Goal: Information Seeking & Learning: Learn about a topic

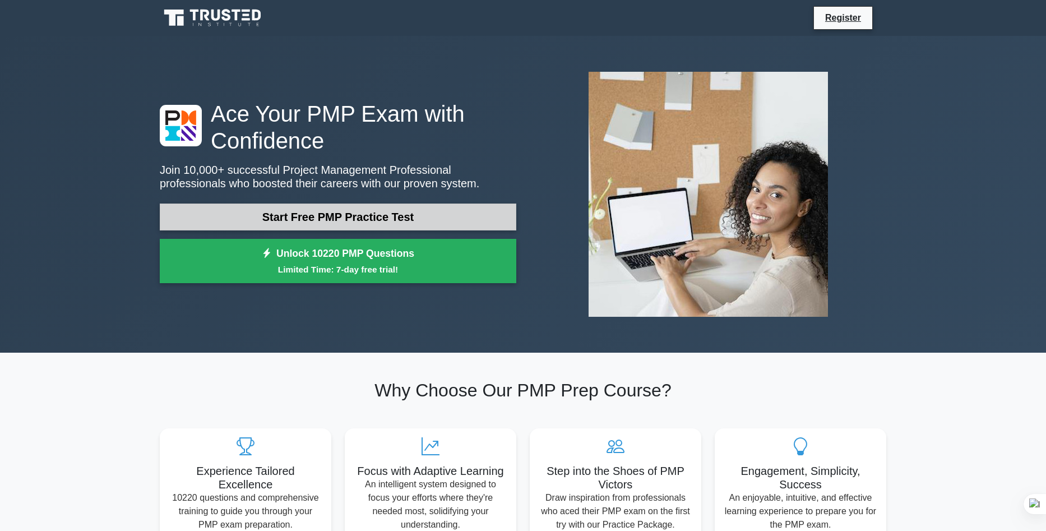
click at [410, 216] on link "Start Free PMP Practice Test" at bounding box center [338, 217] width 357 height 27
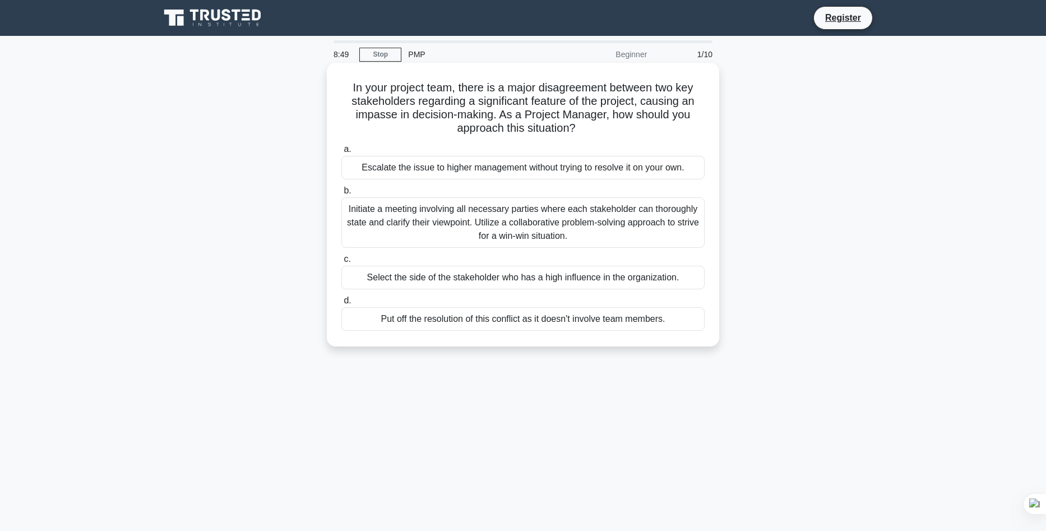
click at [681, 225] on div "Initiate a meeting involving all necessary parties where each stakeholder can t…" at bounding box center [522, 222] width 363 height 50
click at [341, 195] on input "b. Initiate a meeting involving all necessary parties where each stakeholder ca…" at bounding box center [341, 190] width 0 height 7
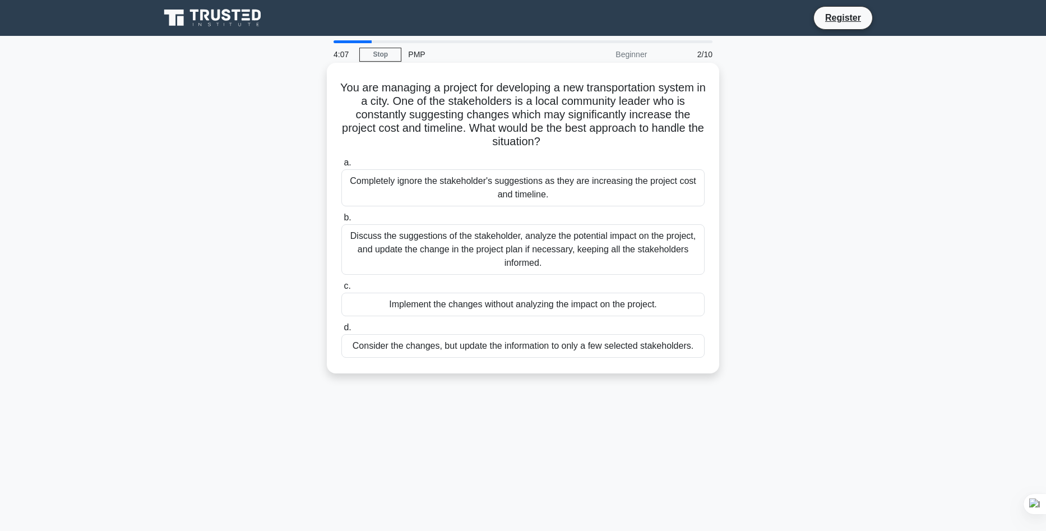
click at [559, 185] on div "Completely ignore the stakeholder's suggestions as they are increasing the proj…" at bounding box center [522, 187] width 363 height 37
click at [341, 167] on input "a. Completely ignore the stakeholder's suggestions as they are increasing the p…" at bounding box center [341, 162] width 0 height 7
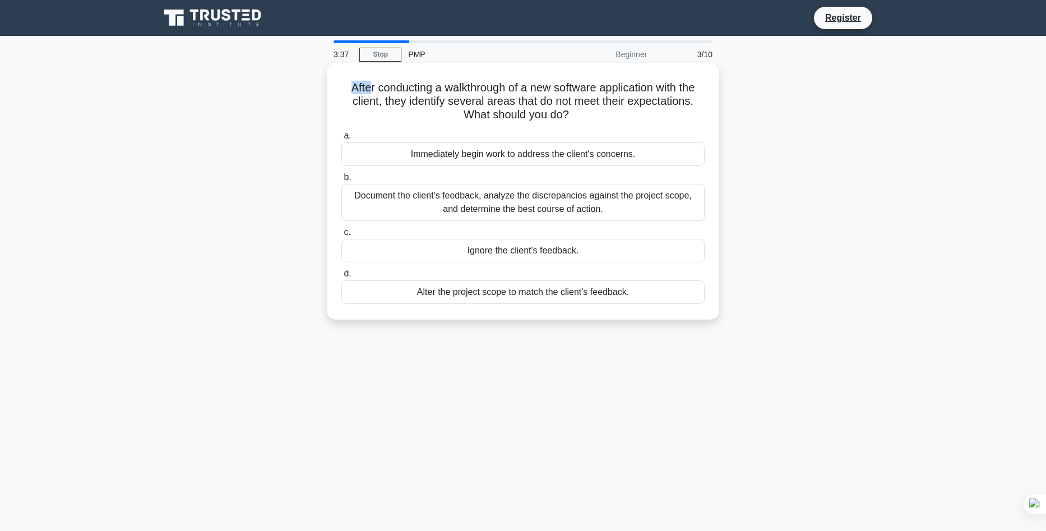
drag, startPoint x: 344, startPoint y: 85, endPoint x: 388, endPoint y: 96, distance: 45.0
click at [376, 95] on h5 "After conducting a walkthrough of a new software application with the client, t…" at bounding box center [523, 101] width 366 height 41
drag, startPoint x: 388, startPoint y: 96, endPoint x: 585, endPoint y: 110, distance: 197.9
click at [585, 110] on h5 "After conducting a walkthrough of a new software application with the client, t…" at bounding box center [523, 101] width 366 height 41
copy h5 "hey identify several areas that do not meet their expectations. What should you…"
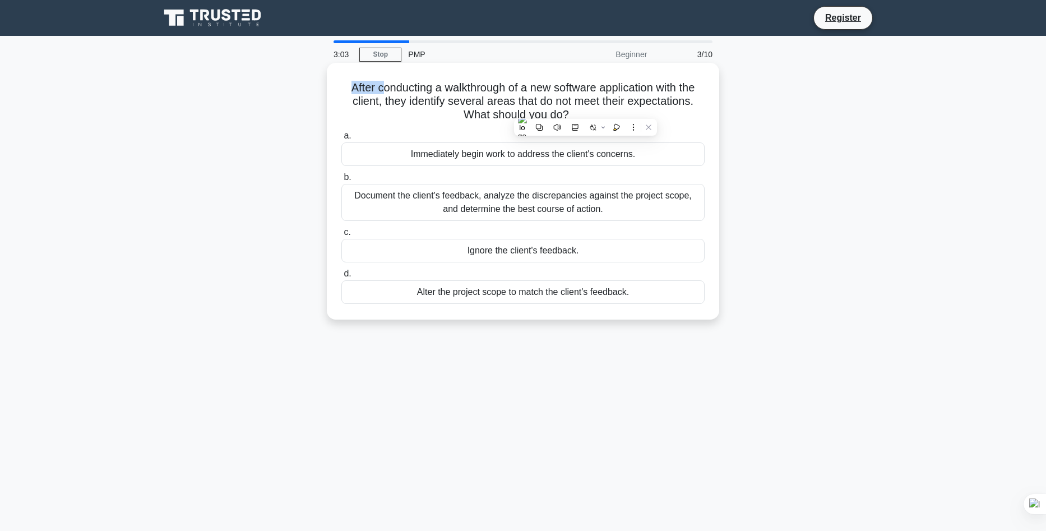
drag, startPoint x: 340, startPoint y: 86, endPoint x: 571, endPoint y: 117, distance: 233.0
click at [571, 117] on h5 "After conducting a walkthrough of a new software application with the client, t…" at bounding box center [523, 101] width 366 height 41
copy h5 "After conducting a walkthrough of a new software application with the client, t…"
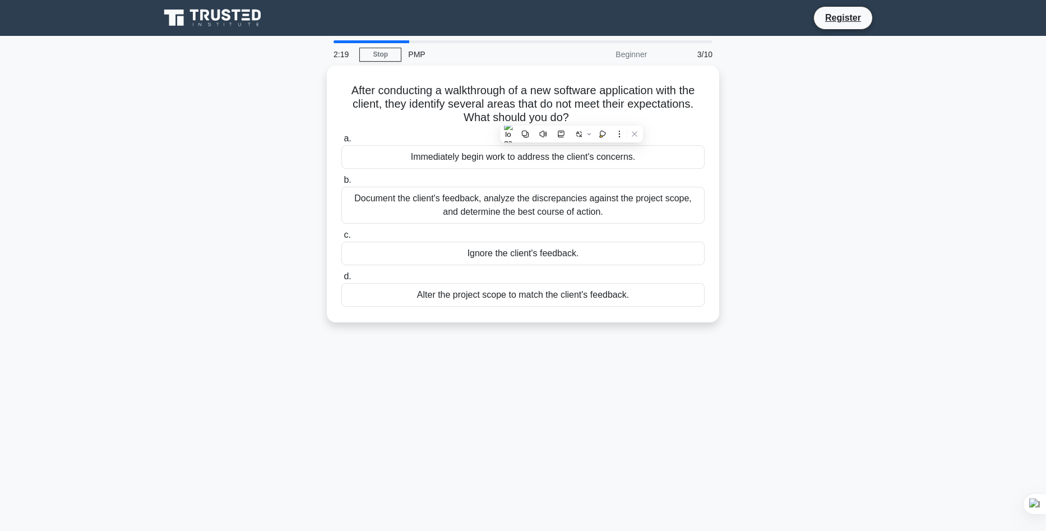
click at [868, 149] on div "After conducting a walkthrough of a new software application with the client, t…" at bounding box center [523, 201] width 740 height 270
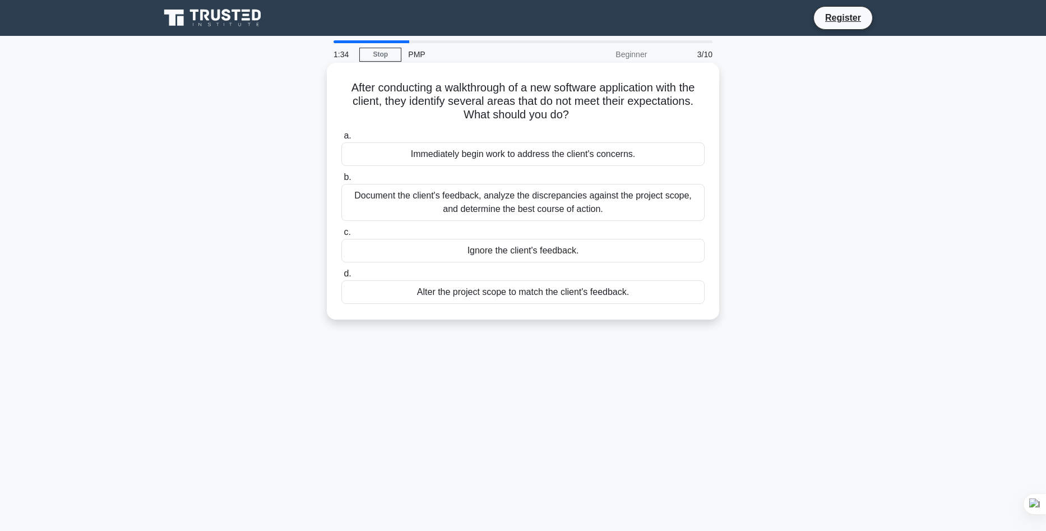
drag, startPoint x: 414, startPoint y: 291, endPoint x: 631, endPoint y: 297, distance: 217.1
click at [631, 297] on div "Alter the project scope to match the client's feedback." at bounding box center [522, 292] width 363 height 24
copy div "Alter the project scope to match the client's feedback."
click at [502, 200] on div "Document the client's feedback, analyze the discrepancies against the project s…" at bounding box center [522, 202] width 363 height 37
click at [341, 181] on input "b. Document the client's feedback, analyze the discrepancies against the projec…" at bounding box center [341, 177] width 0 height 7
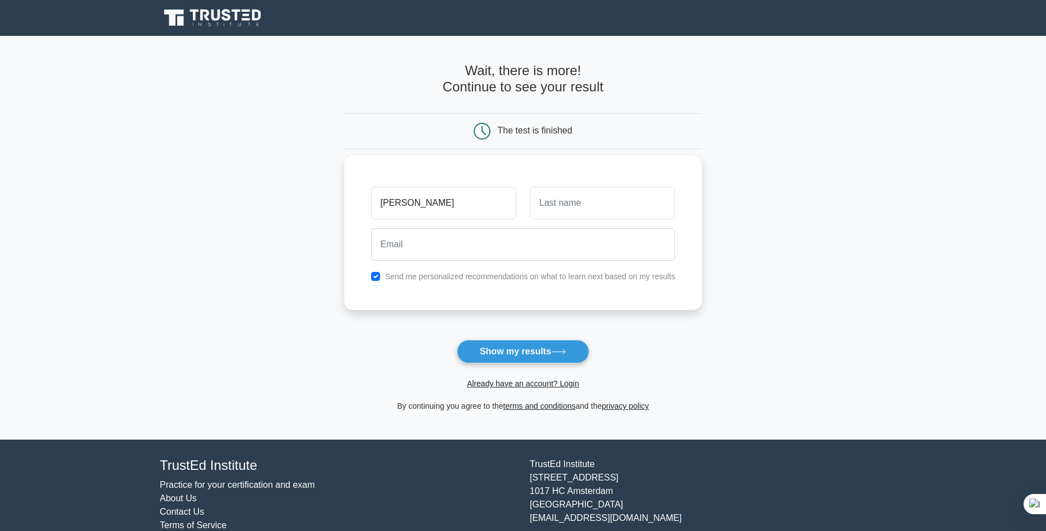
type input "Mustafa"
click at [586, 202] on input "text" at bounding box center [602, 203] width 145 height 33
type input "Daw"
click at [503, 248] on input "email" at bounding box center [523, 244] width 304 height 33
type input "mdaou0886@gmail.com"
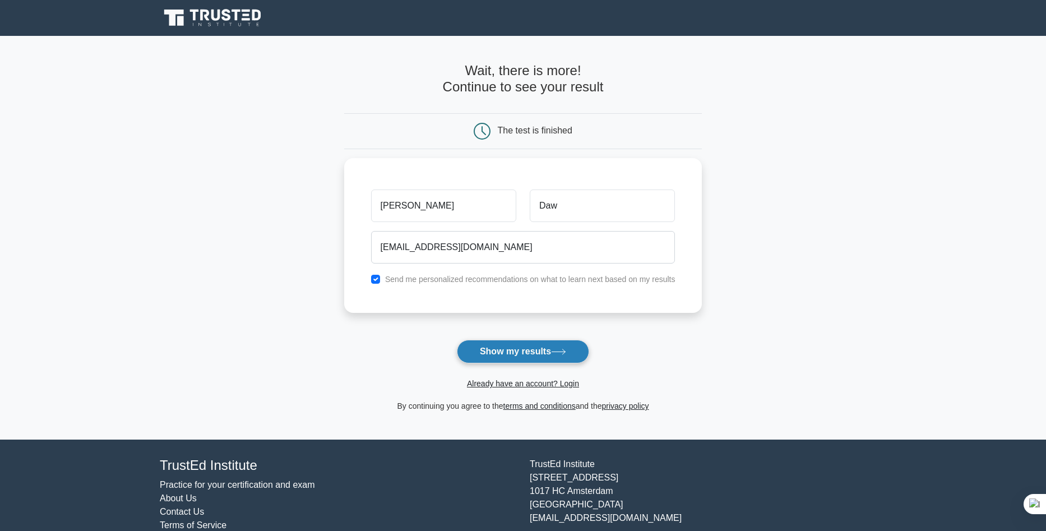
click at [520, 352] on button "Show my results" at bounding box center [523, 352] width 132 height 24
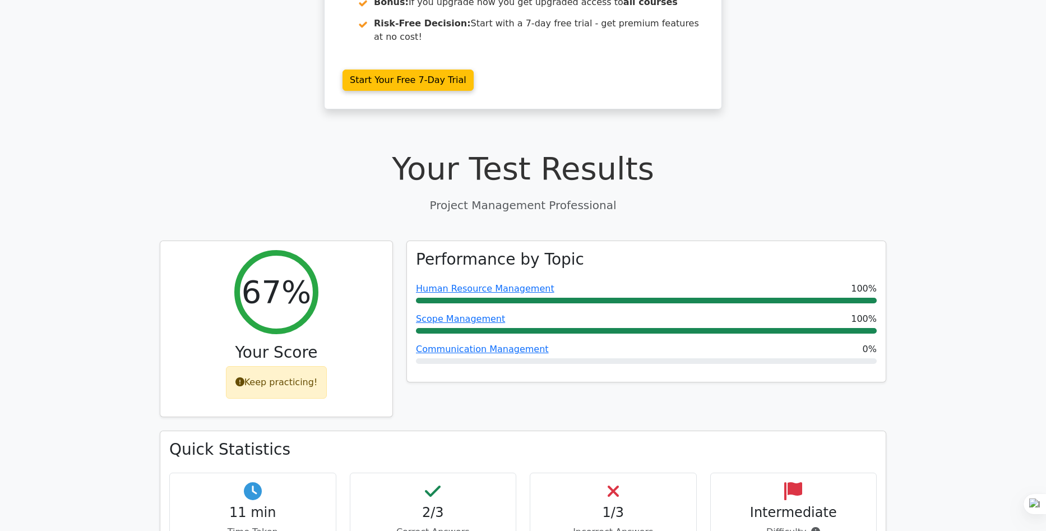
scroll to position [280, 0]
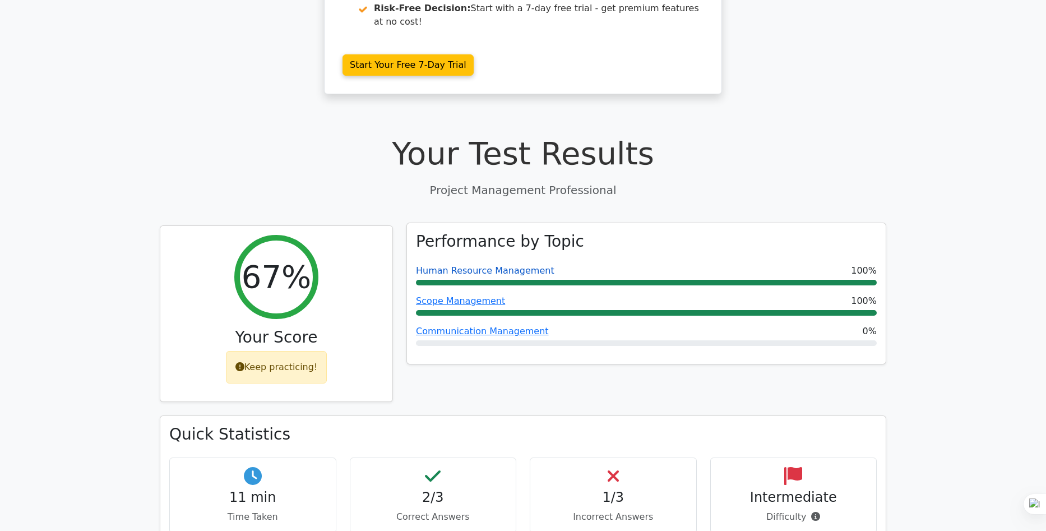
click at [503, 265] on link "Human Resource Management" at bounding box center [485, 270] width 138 height 11
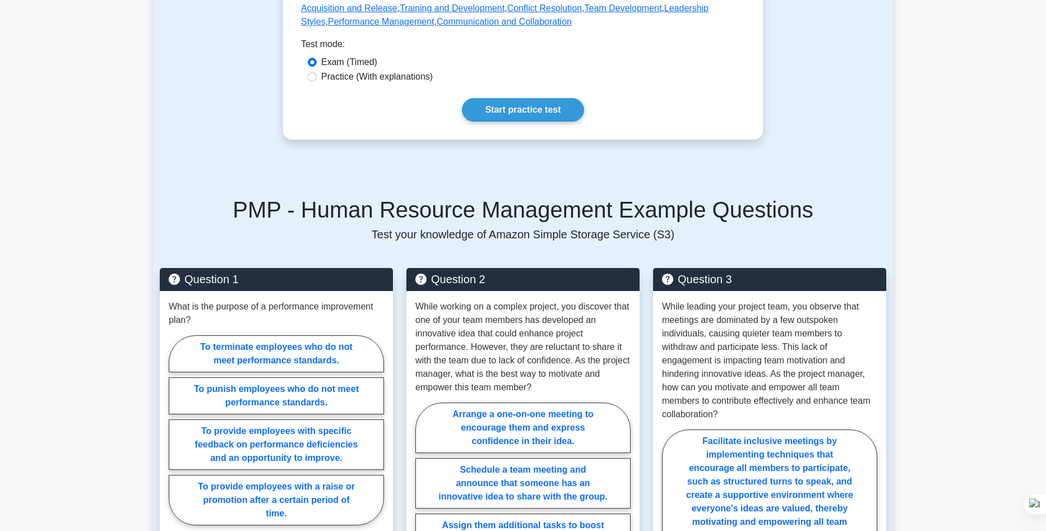
scroll to position [617, 0]
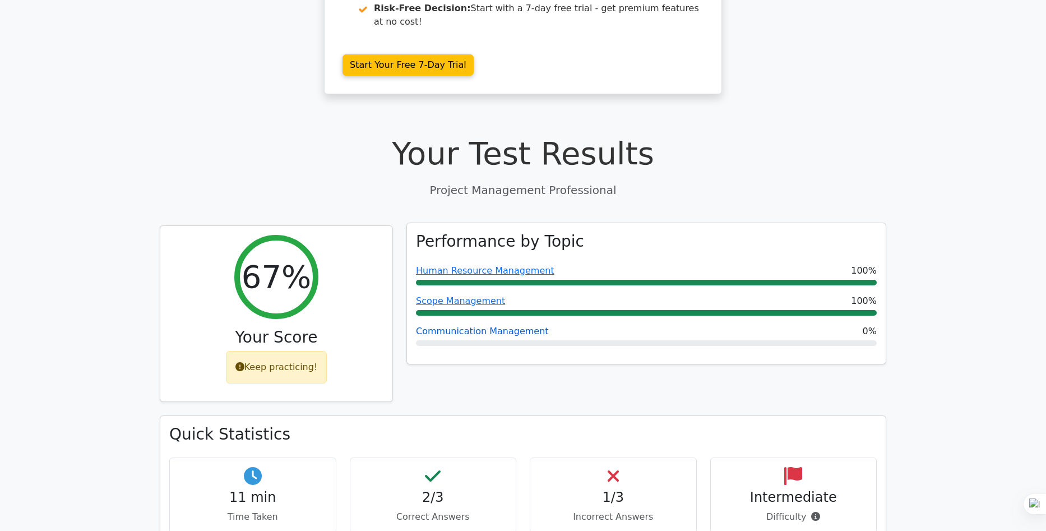
click at [499, 326] on link "Communication Management" at bounding box center [482, 331] width 133 height 11
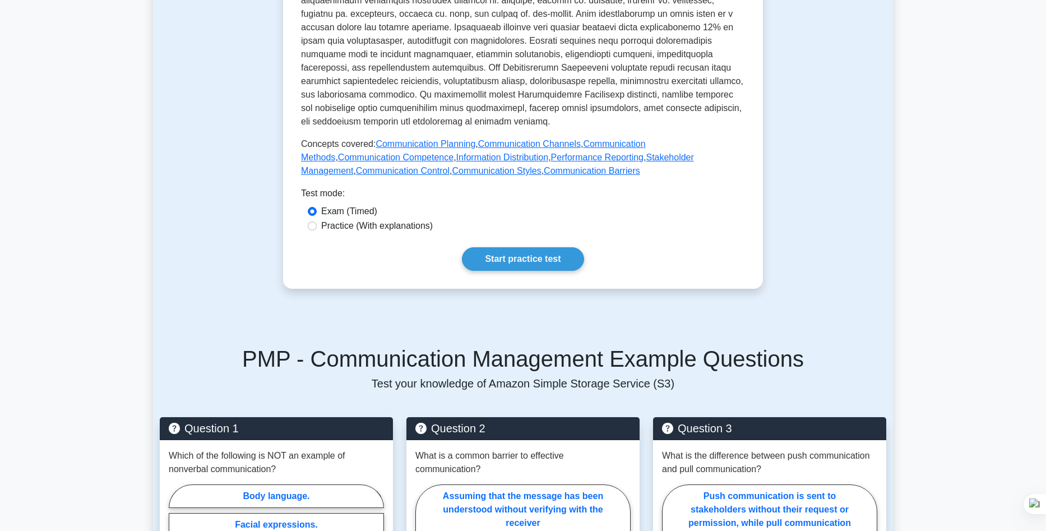
scroll to position [505, 0]
